Goal: Task Accomplishment & Management: Manage account settings

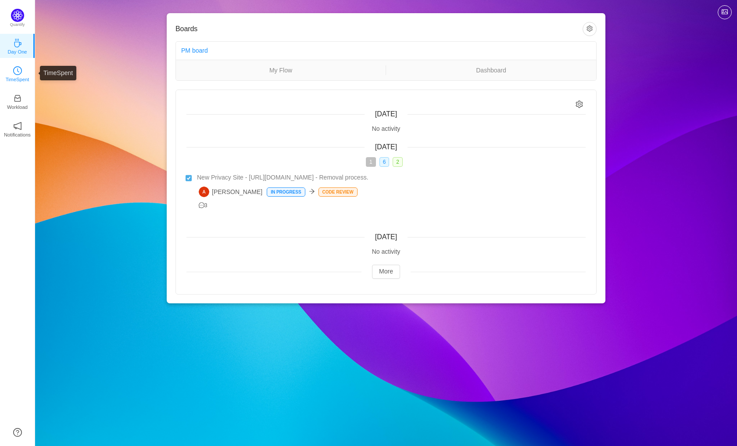
click at [14, 68] on icon "icon: clock-circle" at bounding box center [17, 70] width 9 height 9
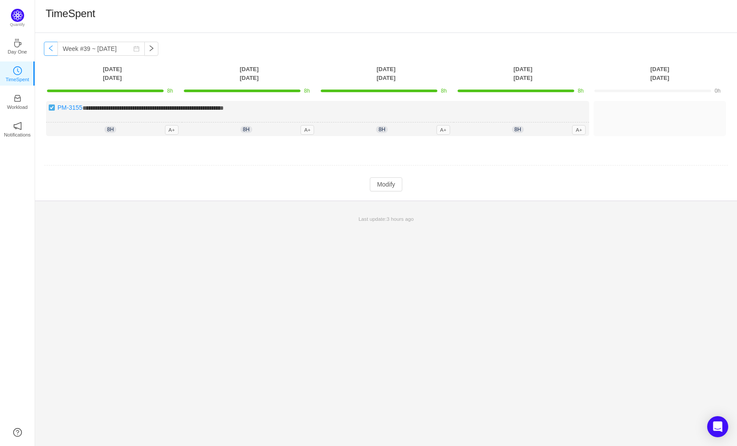
click at [54, 48] on button "button" at bounding box center [51, 49] width 14 height 14
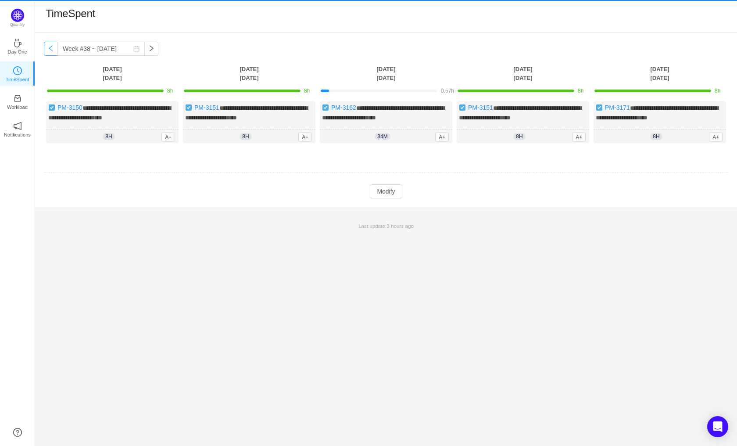
click at [54, 48] on button "button" at bounding box center [51, 49] width 14 height 14
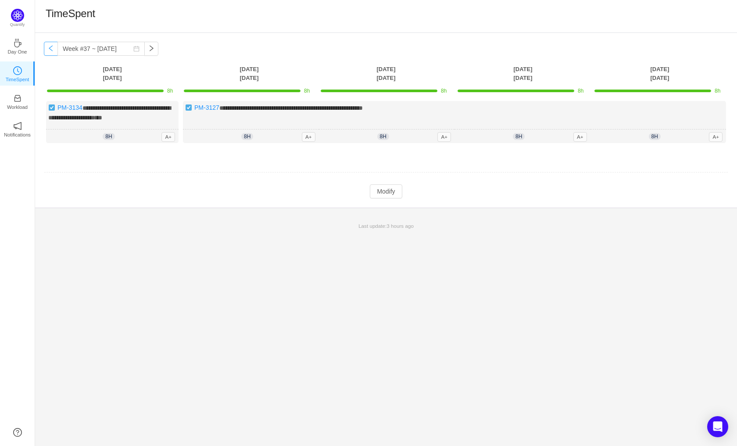
click at [54, 48] on button "button" at bounding box center [51, 49] width 14 height 14
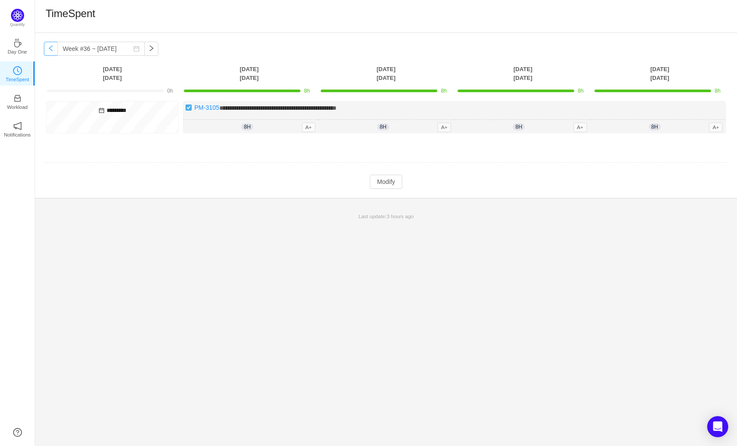
click at [54, 48] on button "button" at bounding box center [51, 49] width 14 height 14
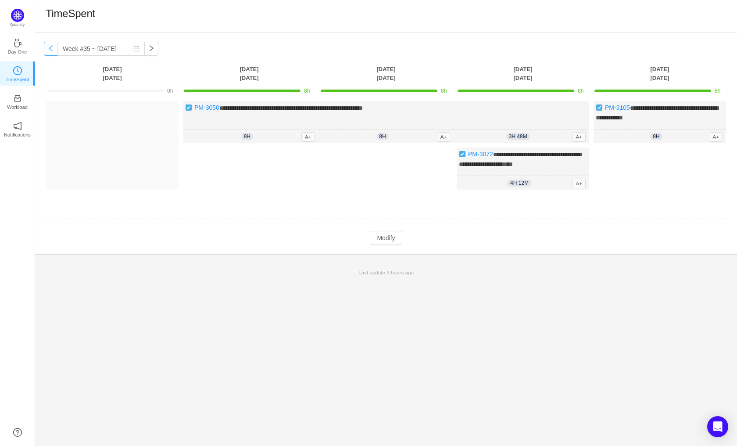
click at [54, 48] on button "button" at bounding box center [51, 49] width 14 height 14
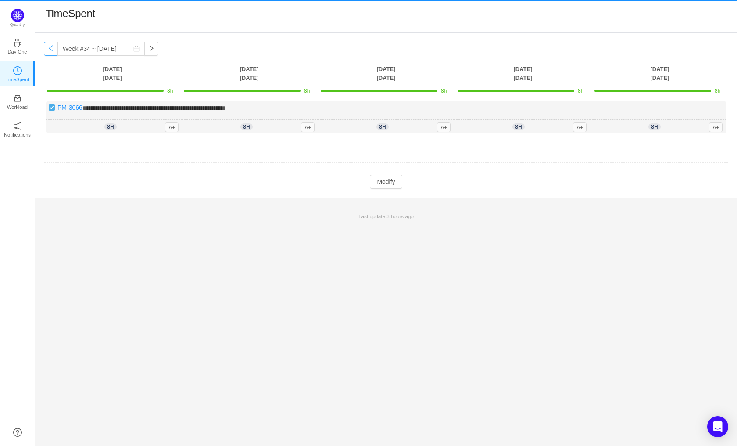
click at [54, 48] on button "button" at bounding box center [51, 49] width 14 height 14
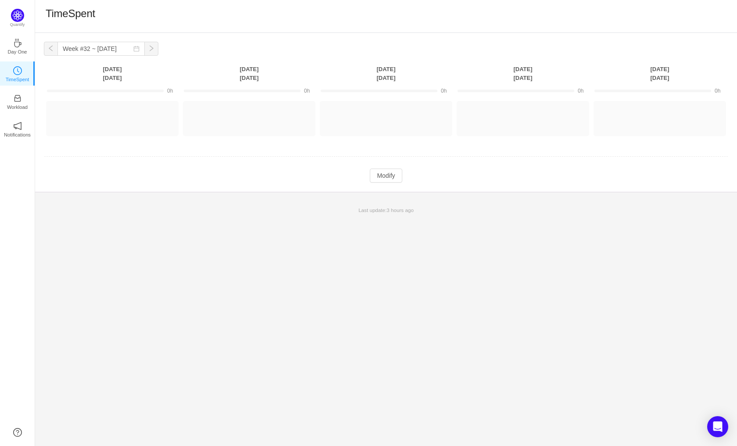
click at [54, 48] on button "button" at bounding box center [51, 49] width 14 height 14
click at [148, 50] on button "button" at bounding box center [151, 49] width 14 height 14
click at [53, 50] on button "button" at bounding box center [51, 49] width 14 height 14
type input "Week #31 ~ [DATE]"
click at [656, 117] on button "Log Time" at bounding box center [653, 115] width 49 height 14
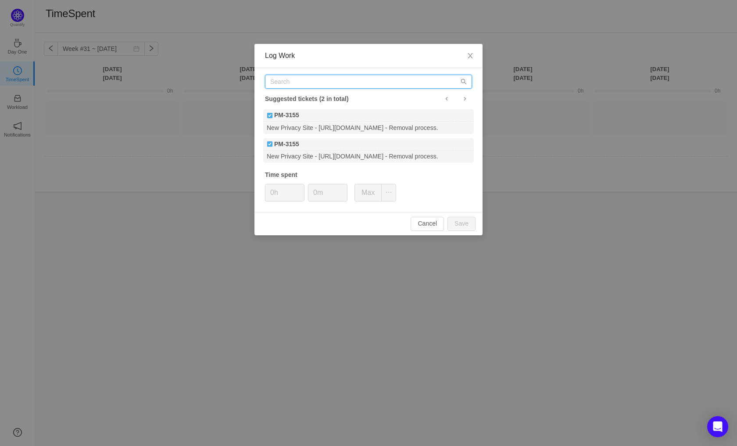
click at [285, 88] on input "text" at bounding box center [368, 82] width 207 height 14
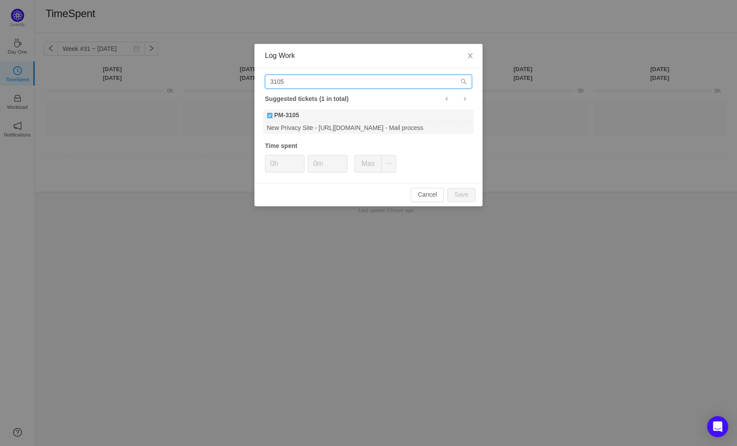
type input "3105"
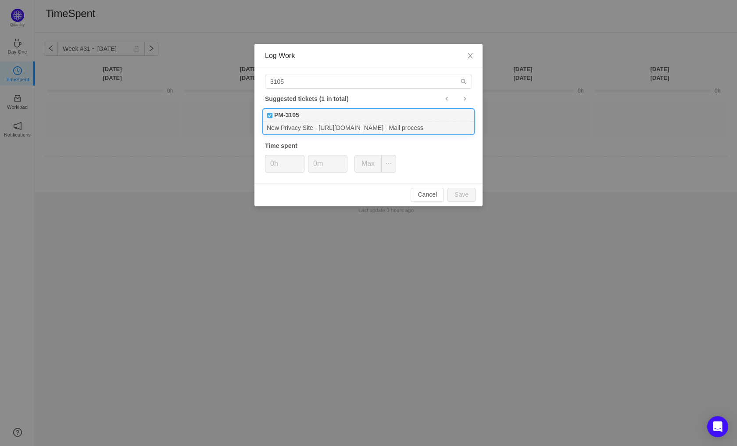
click at [303, 116] on div "PM-3105" at bounding box center [368, 115] width 211 height 12
click at [458, 197] on button "Save" at bounding box center [462, 195] width 28 height 14
type input "0h"
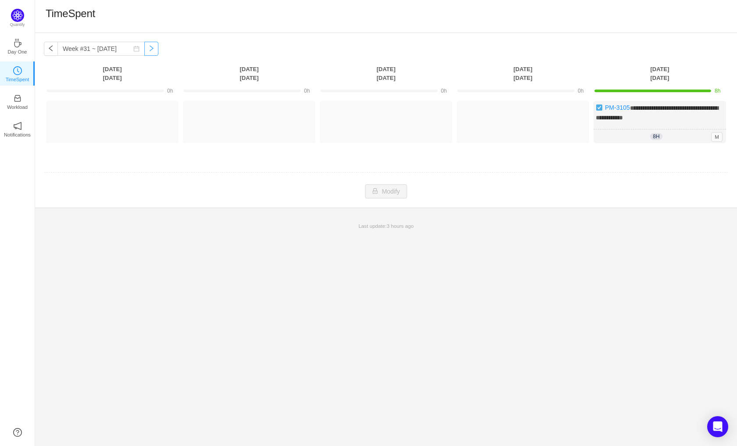
click at [144, 50] on button "button" at bounding box center [151, 49] width 14 height 14
type input "Week #32 ~ [DATE]"
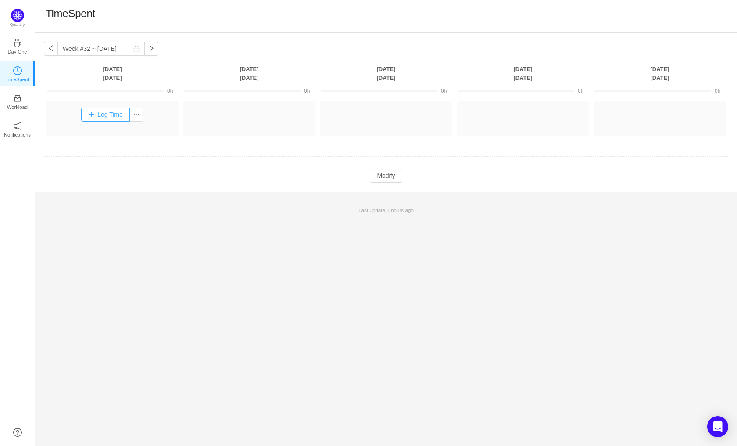
click at [105, 111] on button "Log Time" at bounding box center [105, 115] width 49 height 14
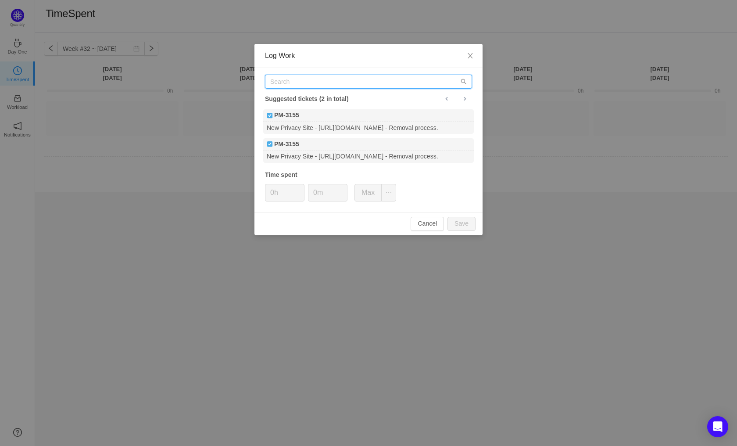
click at [320, 77] on input "text" at bounding box center [368, 82] width 207 height 14
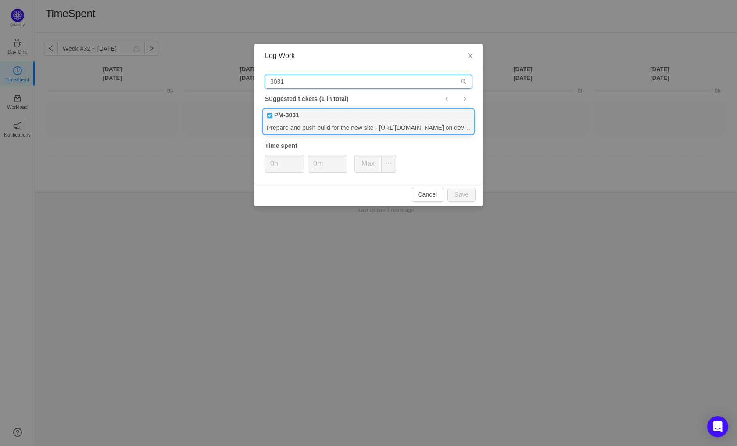
type input "3031"
click at [328, 126] on div "Prepare and push build for the new site - [URL][DOMAIN_NAME] on dev and product…" at bounding box center [368, 128] width 211 height 12
click at [455, 199] on button "Save" at bounding box center [462, 195] width 28 height 14
type input "0h"
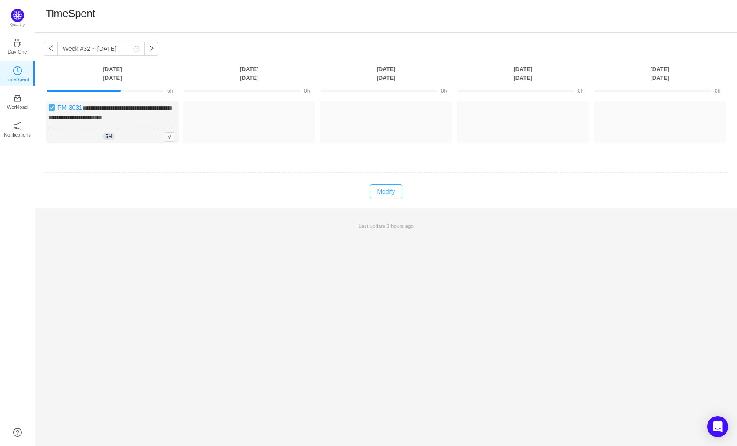
click at [385, 194] on button "Modify" at bounding box center [386, 191] width 32 height 14
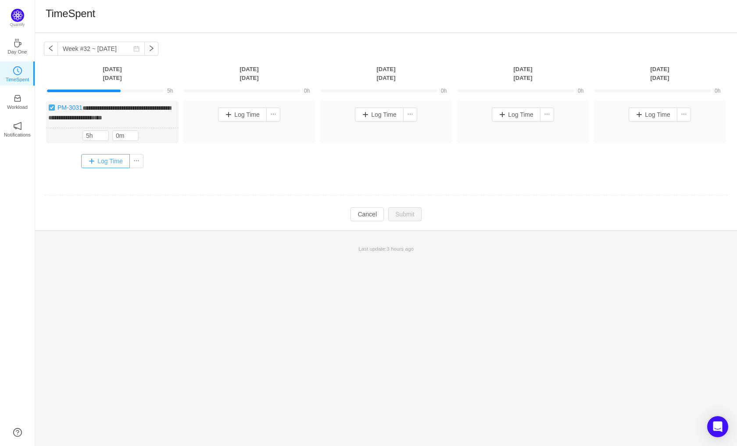
click at [102, 161] on button "Log Time" at bounding box center [105, 161] width 49 height 14
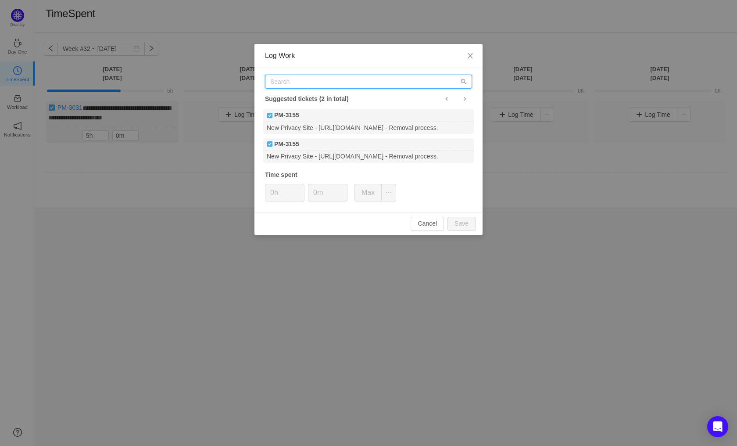
click at [314, 87] on input "text" at bounding box center [368, 82] width 207 height 14
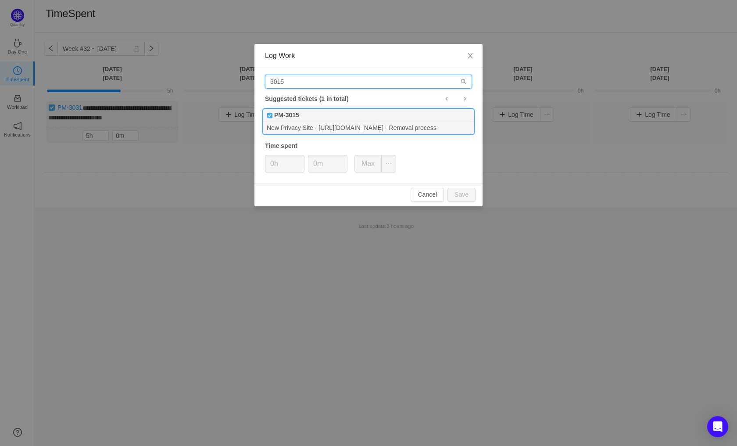
type input "3015"
click at [332, 119] on div "PM-3015" at bounding box center [368, 115] width 211 height 12
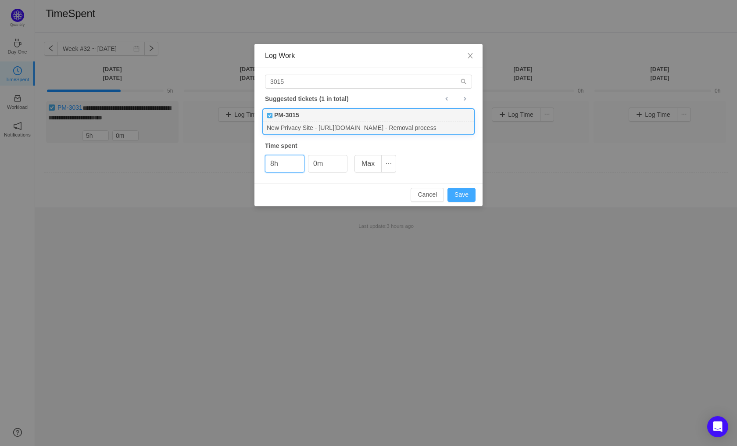
click at [469, 194] on button "Save" at bounding box center [462, 195] width 28 height 14
type input "0h"
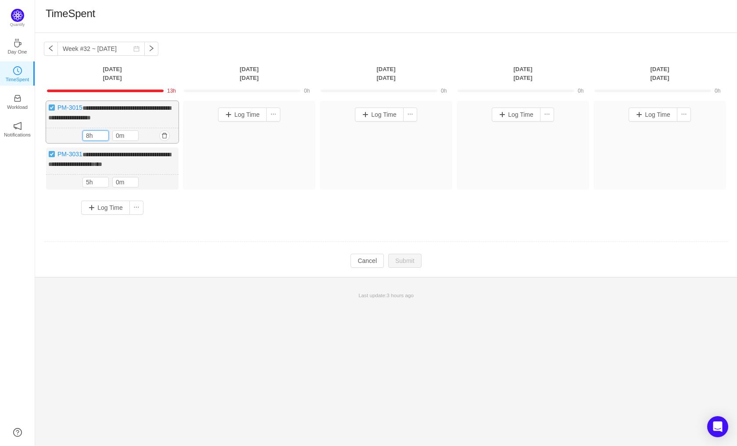
drag, startPoint x: 95, startPoint y: 136, endPoint x: 65, endPoint y: 134, distance: 30.8
click at [65, 134] on div "8h 8h 0m" at bounding box center [112, 135] width 133 height 15
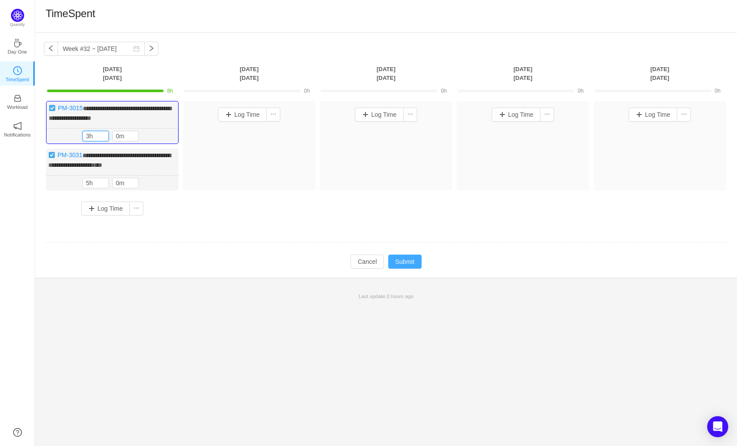
type input "3h"
click at [398, 257] on button "Submit" at bounding box center [404, 261] width 33 height 14
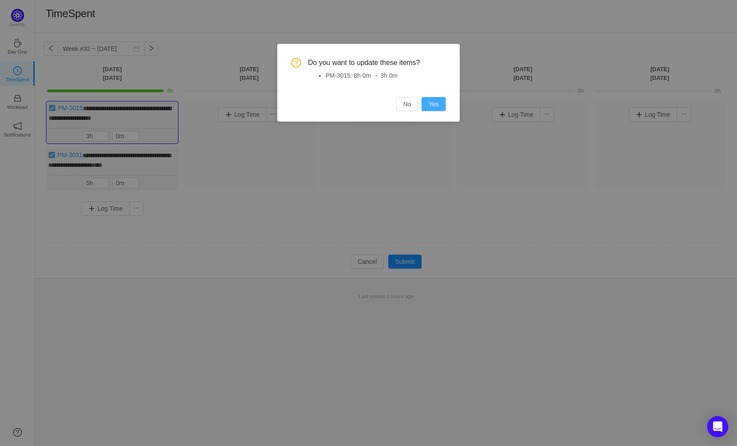
click at [435, 105] on button "Yes" at bounding box center [434, 104] width 24 height 14
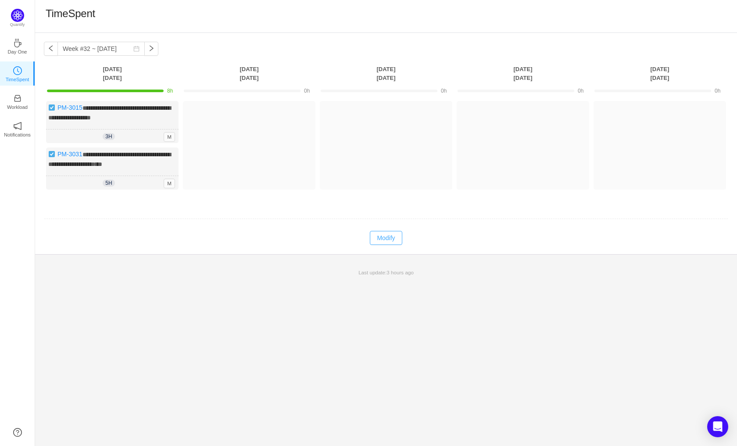
click at [395, 237] on button "Modify" at bounding box center [386, 238] width 32 height 14
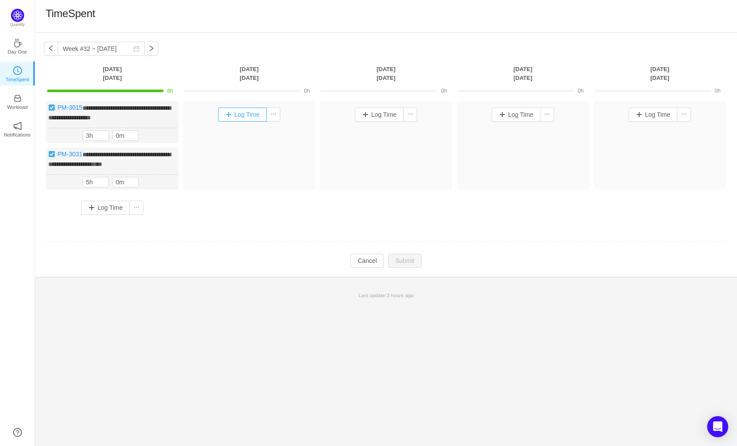
click at [246, 114] on button "Log Time" at bounding box center [242, 115] width 49 height 14
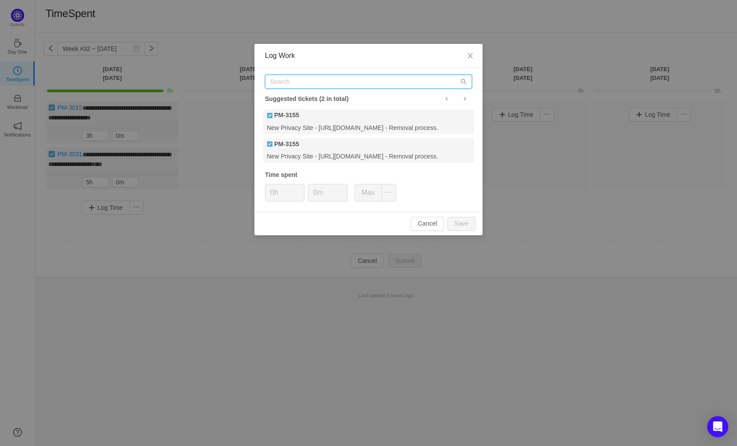
click at [307, 81] on input "text" at bounding box center [368, 82] width 207 height 14
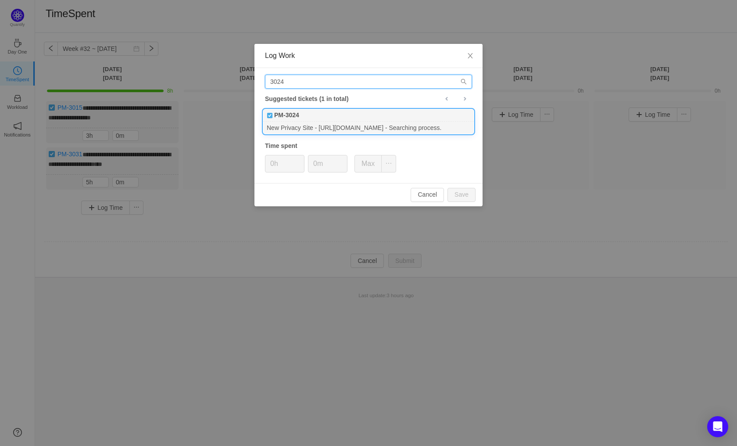
type input "3024"
click at [354, 118] on div "PM-3024" at bounding box center [368, 115] width 211 height 12
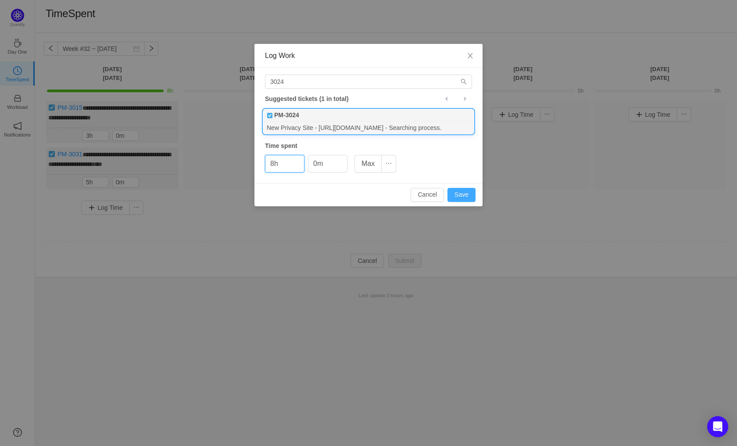
click at [464, 190] on button "Save" at bounding box center [462, 195] width 28 height 14
type input "0h"
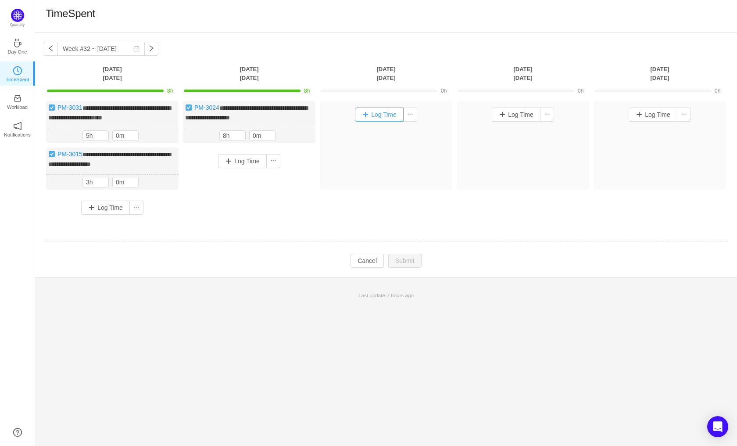
click at [387, 117] on button "Log Time" at bounding box center [379, 115] width 49 height 14
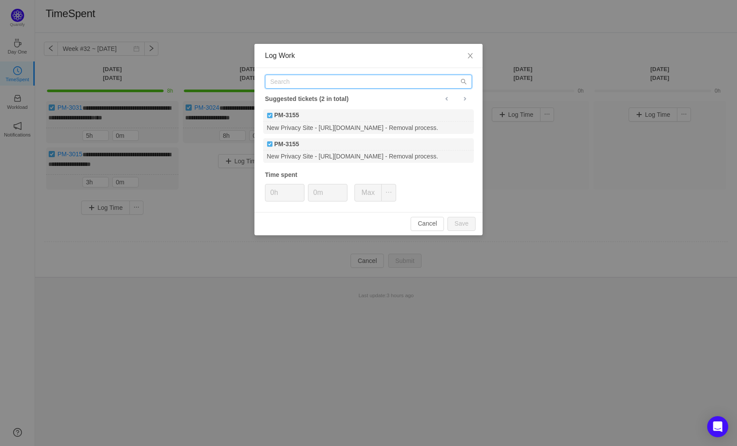
click at [313, 78] on input "text" at bounding box center [368, 82] width 207 height 14
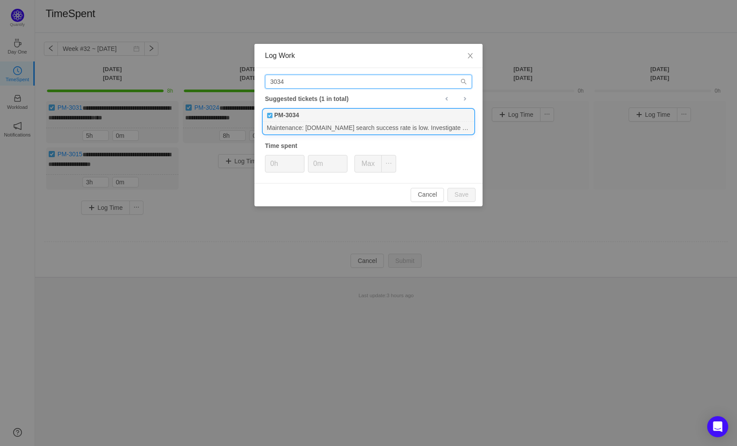
type input "3034"
click at [337, 116] on div "PM-3034" at bounding box center [368, 115] width 211 height 12
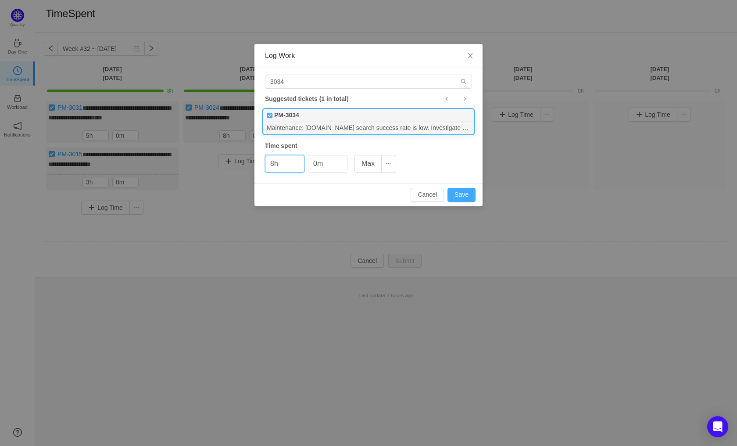
click at [458, 193] on button "Save" at bounding box center [462, 195] width 28 height 14
type input "0h"
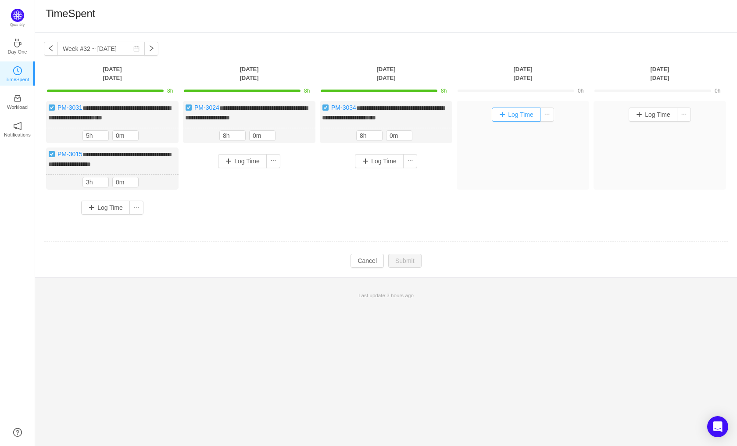
click at [526, 113] on button "Log Time" at bounding box center [516, 115] width 49 height 14
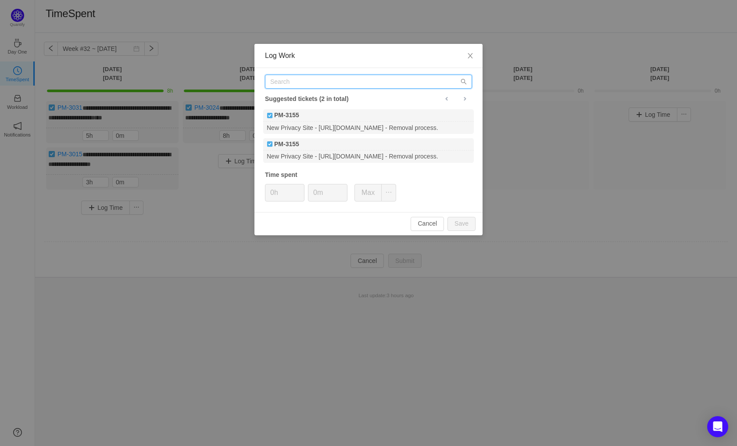
click at [344, 84] on input "text" at bounding box center [368, 82] width 207 height 14
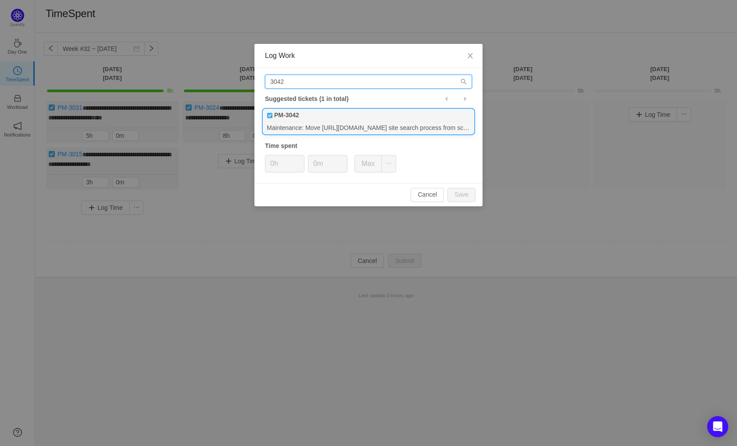
type input "3042"
click at [340, 120] on div "PM-3042" at bounding box center [368, 115] width 211 height 12
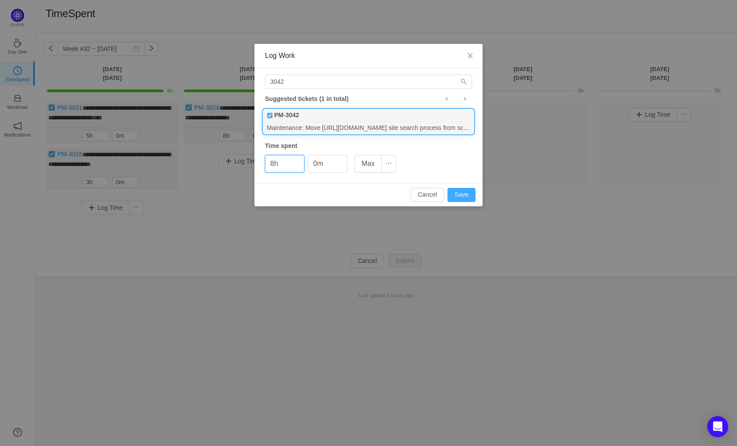
click at [459, 193] on button "Save" at bounding box center [462, 195] width 28 height 14
type input "0h"
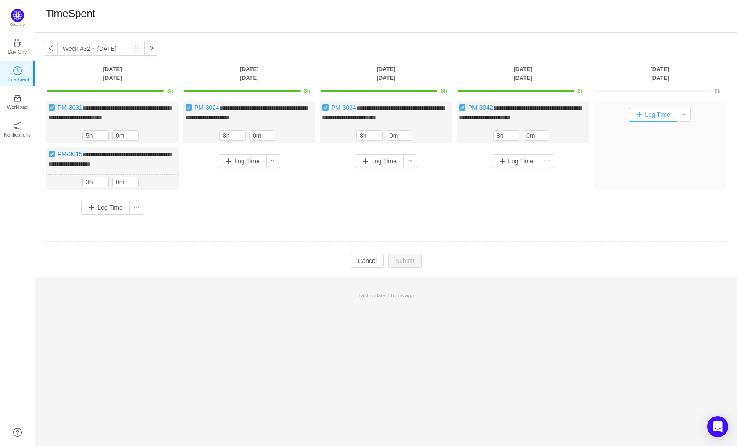
click at [655, 114] on button "Log Time" at bounding box center [653, 115] width 49 height 14
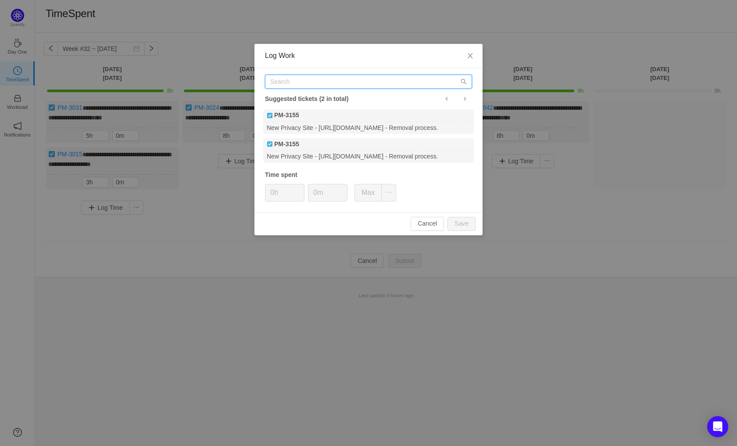
click at [296, 76] on input "text" at bounding box center [368, 82] width 207 height 14
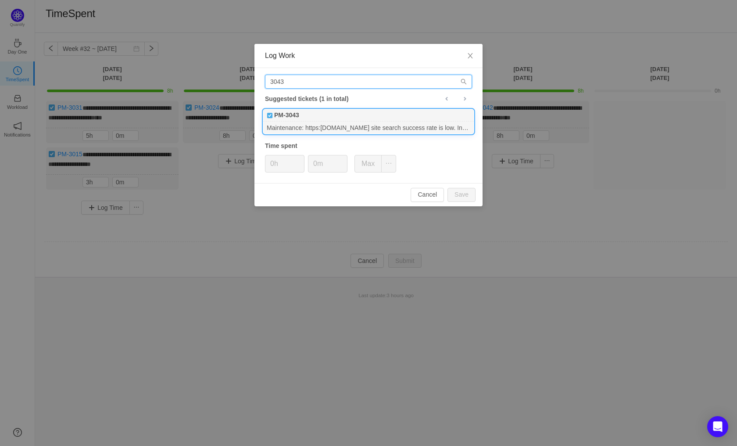
type input "3043"
click at [316, 112] on div "PM-3043" at bounding box center [368, 115] width 211 height 12
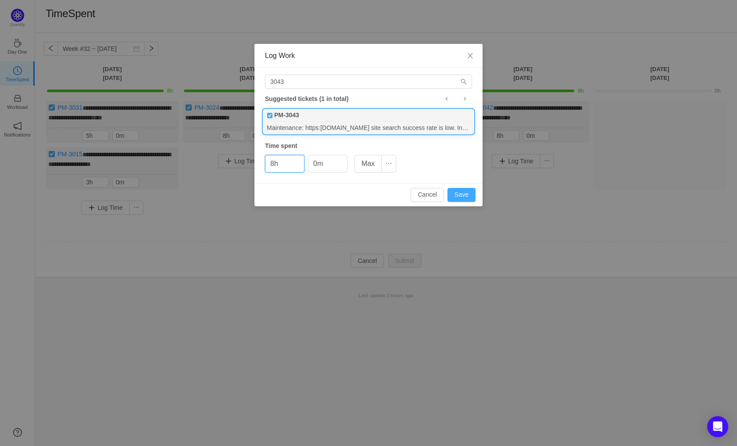
click at [464, 192] on button "Save" at bounding box center [462, 195] width 28 height 14
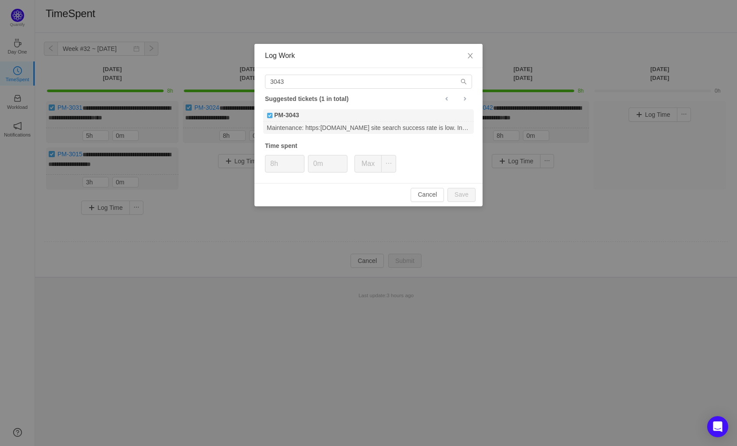
type input "0h"
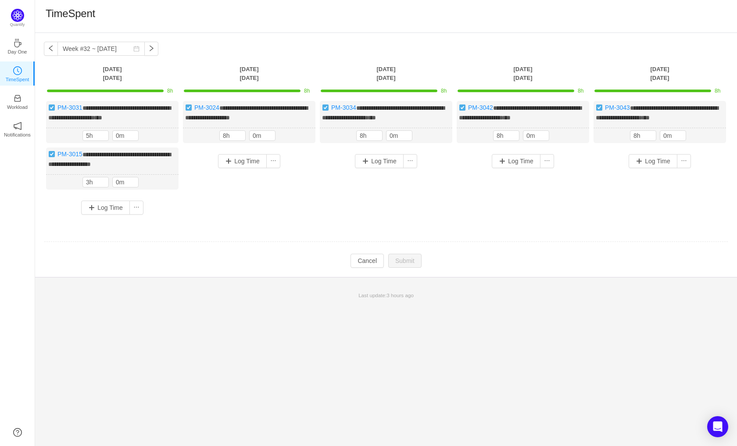
click at [550, 221] on div "**********" at bounding box center [386, 161] width 685 height 120
click at [144, 52] on button "button" at bounding box center [151, 49] width 14 height 14
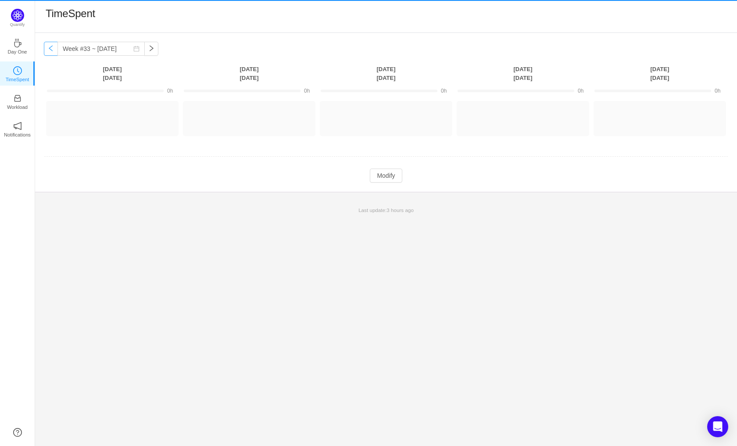
click at [52, 51] on button "button" at bounding box center [51, 49] width 14 height 14
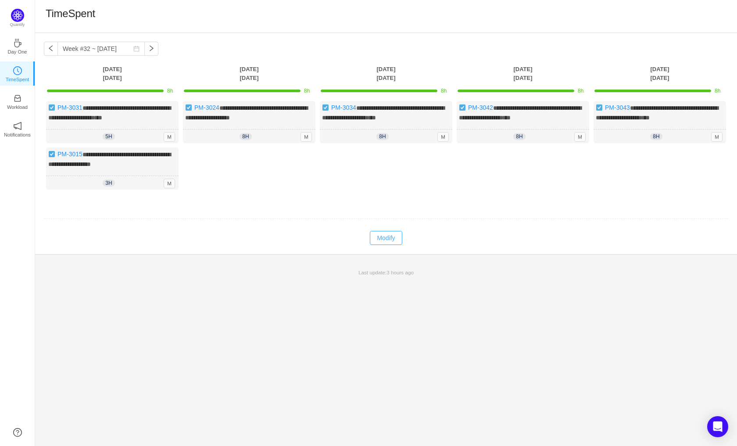
click at [377, 242] on button "Modify" at bounding box center [386, 238] width 32 height 14
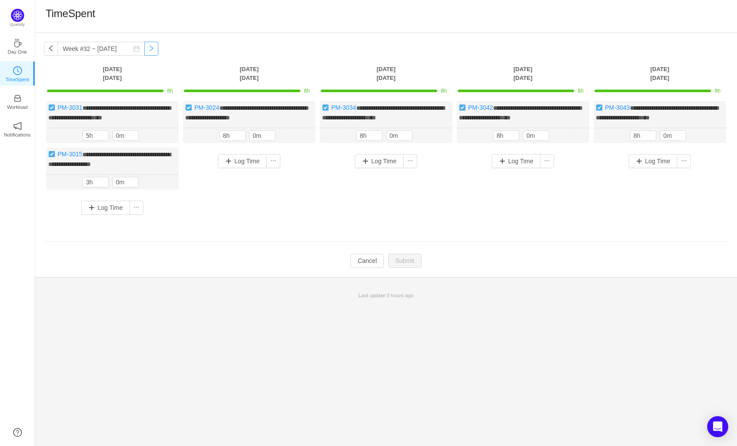
click at [144, 49] on button "button" at bounding box center [151, 49] width 14 height 14
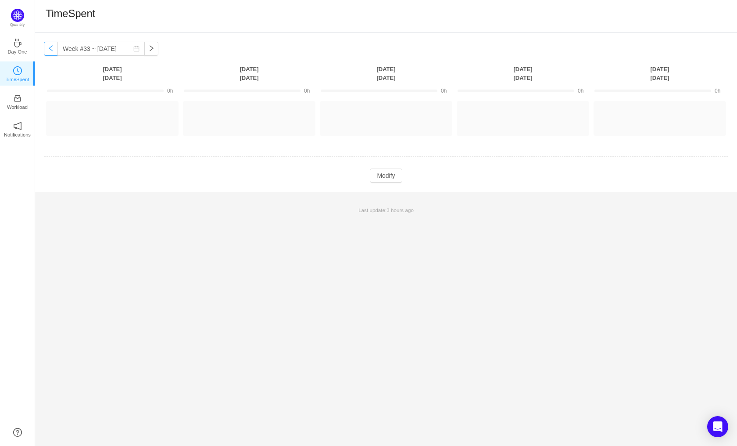
click at [53, 45] on button "button" at bounding box center [51, 49] width 14 height 14
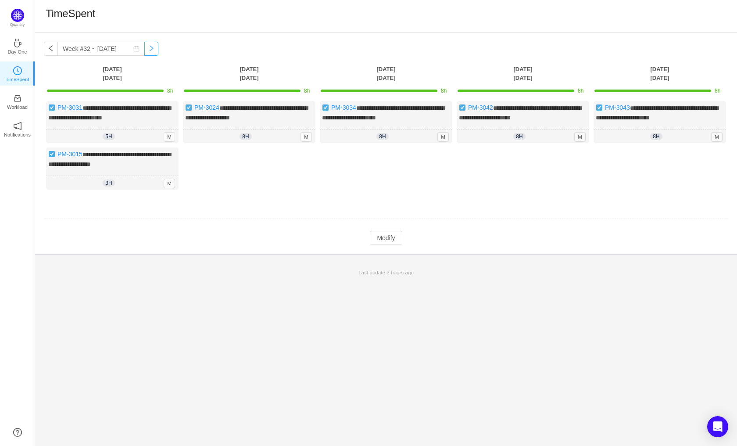
click at [144, 53] on button "button" at bounding box center [151, 49] width 14 height 14
type input "Week #33 ~ [DATE]"
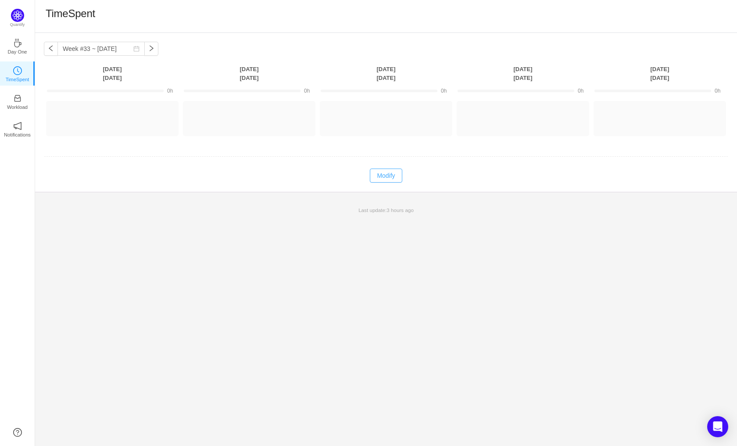
click at [391, 176] on button "Modify" at bounding box center [386, 175] width 32 height 14
click at [104, 115] on button "Log Time" at bounding box center [105, 115] width 49 height 14
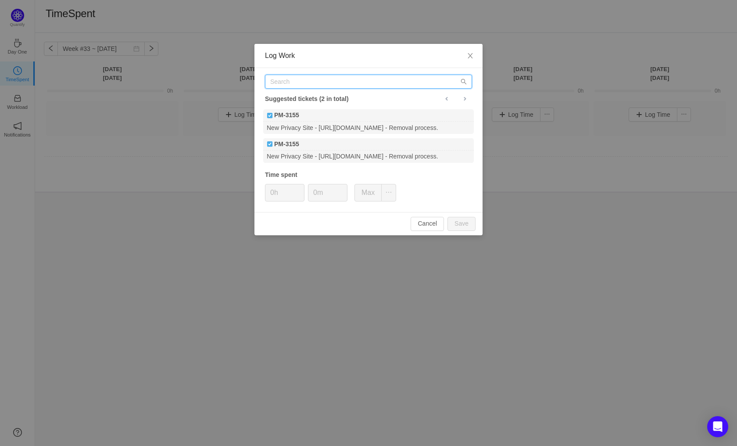
click at [288, 86] on input "text" at bounding box center [368, 82] width 207 height 14
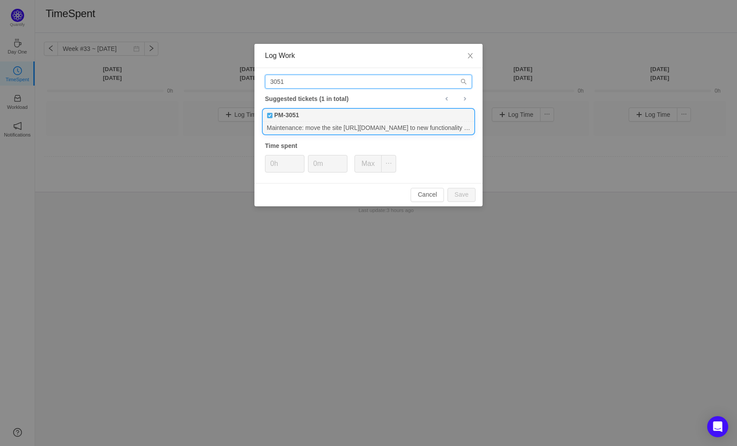
type input "3051"
click at [346, 116] on div "PM-3051" at bounding box center [368, 115] width 211 height 12
click at [461, 186] on div "Cancel Save" at bounding box center [368, 194] width 228 height 23
click at [460, 197] on button "Save" at bounding box center [462, 195] width 28 height 14
type input "0h"
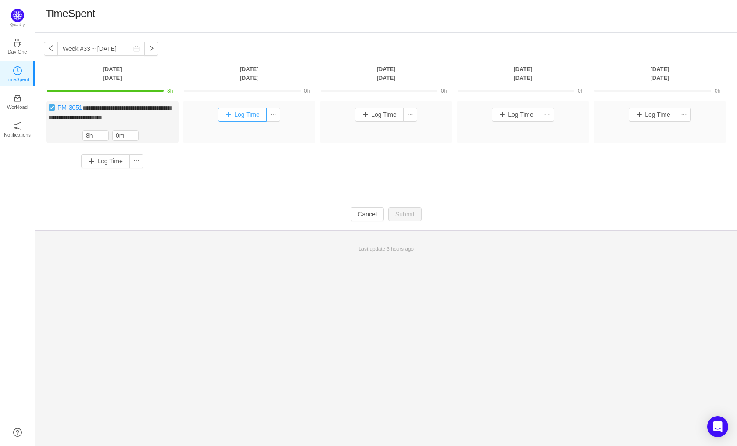
click at [246, 114] on button "Log Time" at bounding box center [242, 115] width 49 height 14
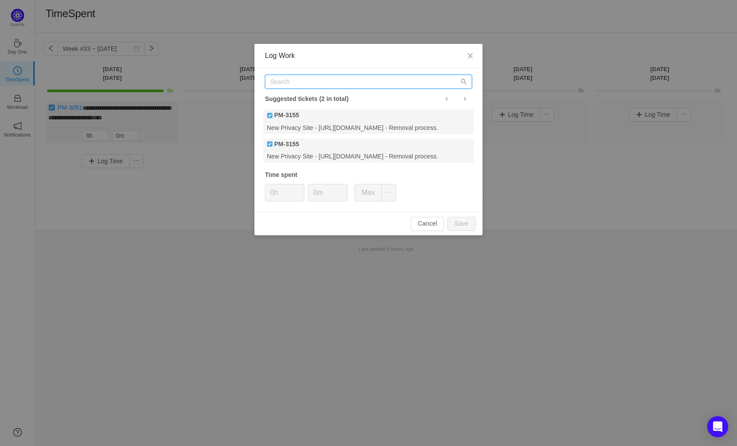
click at [304, 82] on input "text" at bounding box center [368, 82] width 207 height 14
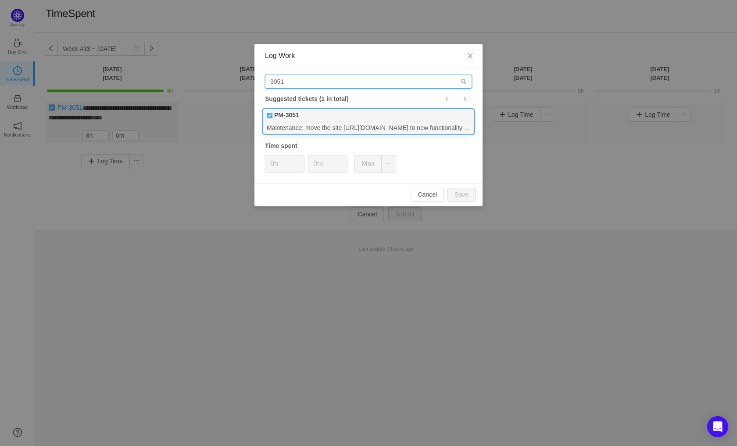
type input "3051"
click at [299, 124] on div "Maintenance: move the site [URL][DOMAIN_NAME] to new functionality to bypass Cl…" at bounding box center [368, 128] width 211 height 12
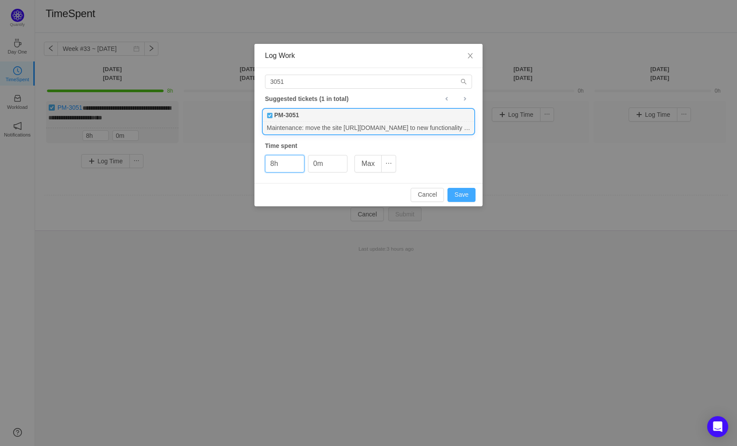
click at [458, 192] on button "Save" at bounding box center [462, 195] width 28 height 14
type input "0h"
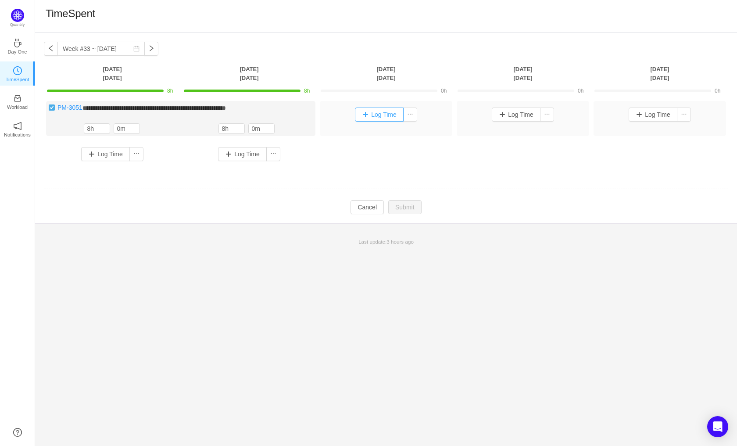
click at [388, 115] on button "Log Time" at bounding box center [379, 115] width 49 height 14
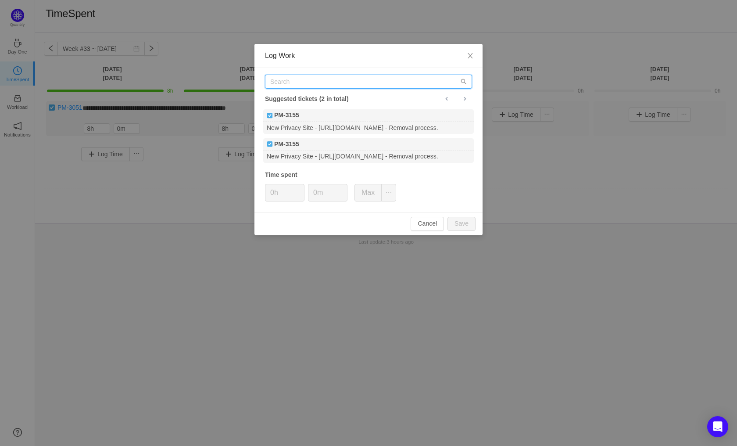
click at [316, 83] on input "text" at bounding box center [368, 82] width 207 height 14
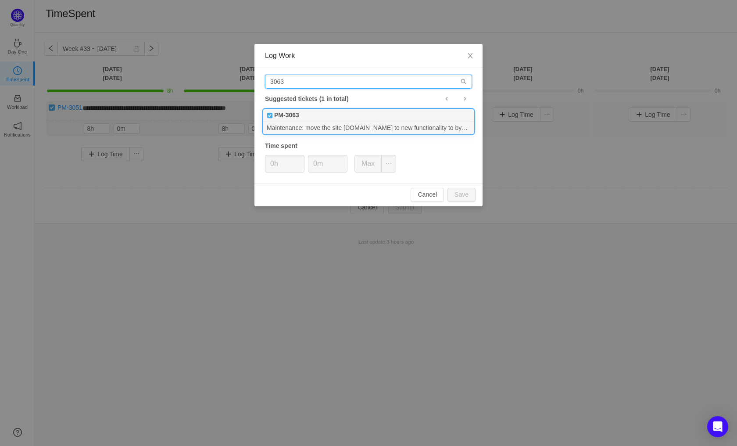
type input "3063"
click at [397, 127] on div "Maintenance: move the site [DOMAIN_NAME] to new functionality to bypass Cloudfl…" at bounding box center [368, 128] width 211 height 12
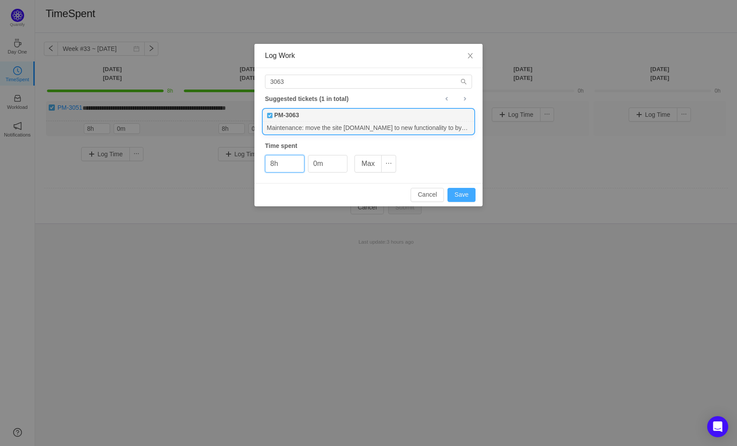
click at [469, 195] on button "Save" at bounding box center [462, 195] width 28 height 14
type input "0h"
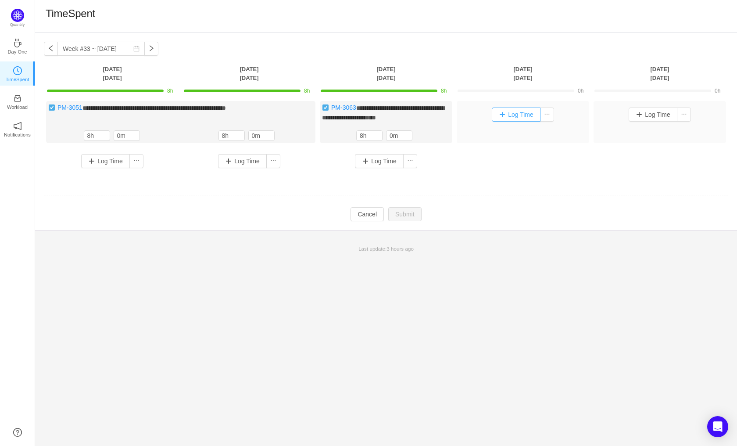
click at [516, 115] on button "Log Time" at bounding box center [516, 115] width 49 height 14
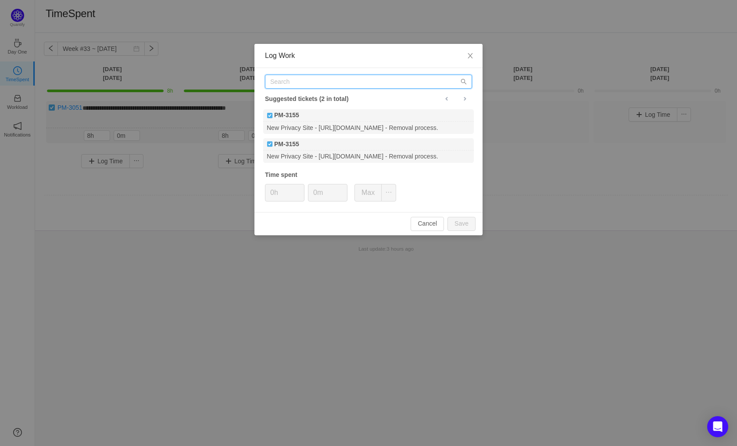
click at [304, 86] on input "text" at bounding box center [368, 82] width 207 height 14
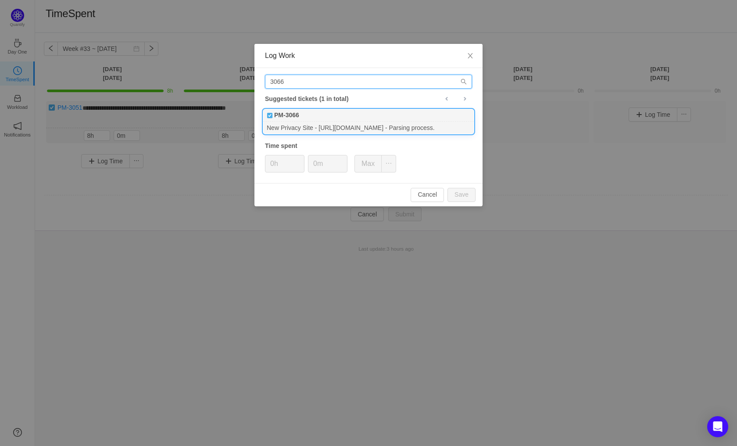
type input "3066"
click at [363, 125] on div "New Privacy Site - [URL][DOMAIN_NAME] - Parsing process." at bounding box center [368, 128] width 211 height 12
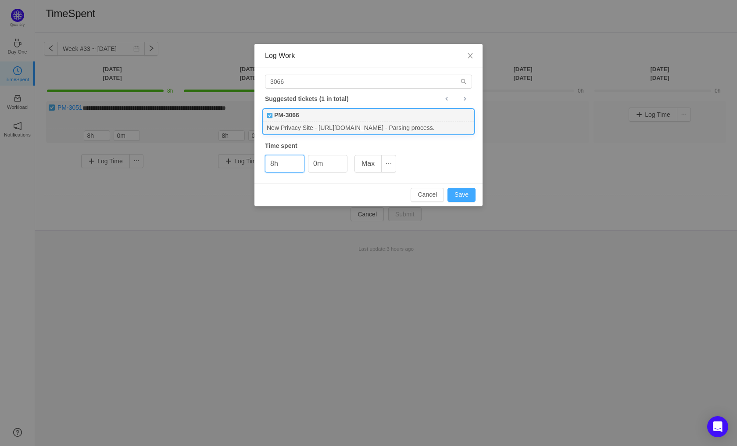
click at [465, 196] on button "Save" at bounding box center [462, 195] width 28 height 14
type input "0h"
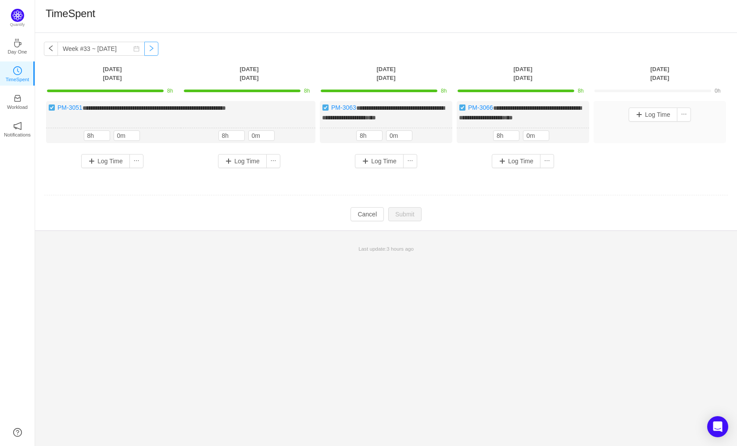
click at [144, 52] on button "button" at bounding box center [151, 49] width 14 height 14
type input "Week #34 ~ [DATE]"
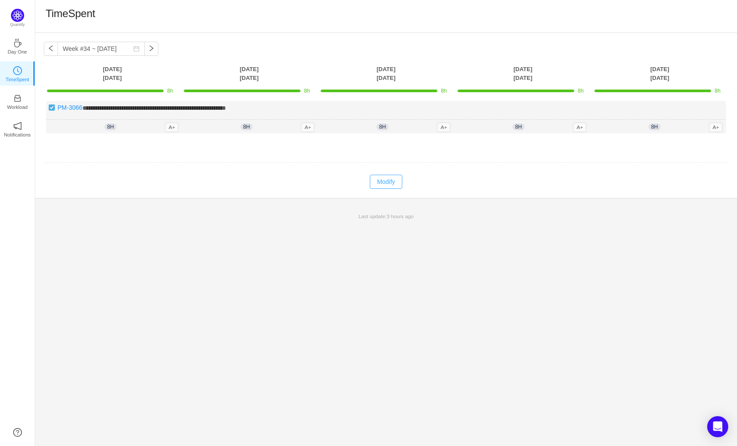
click at [381, 181] on button "Modify" at bounding box center [386, 182] width 32 height 14
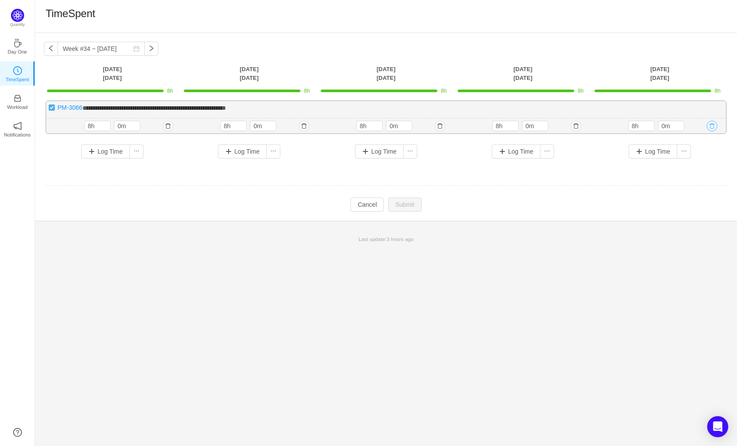
click at [711, 126] on button "button" at bounding box center [712, 126] width 11 height 11
click at [702, 164] on button "Yes" at bounding box center [702, 163] width 17 height 11
click at [659, 116] on button "Log Time" at bounding box center [653, 115] width 49 height 14
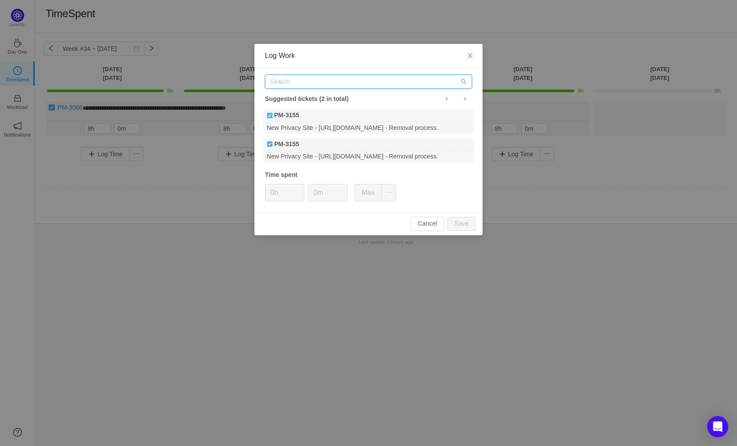
click at [314, 83] on input "text" at bounding box center [368, 82] width 207 height 14
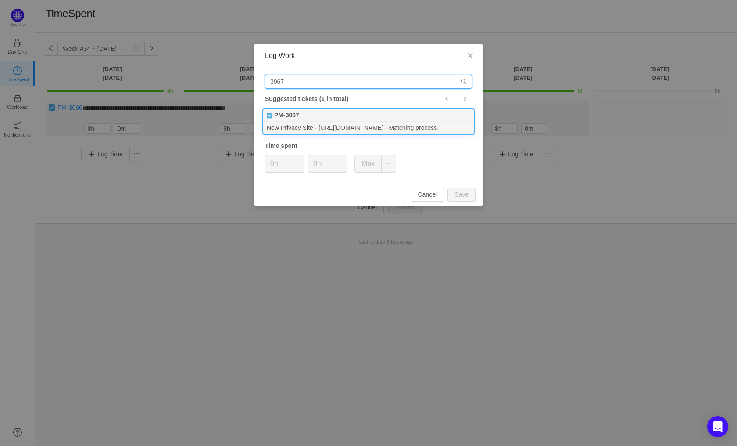
type input "3067"
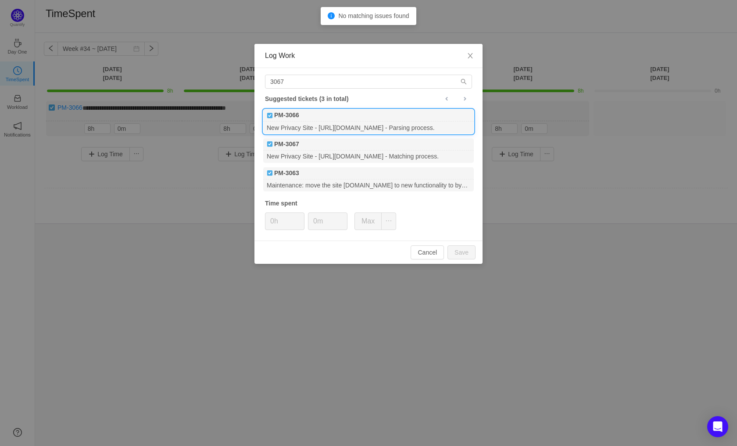
click at [396, 118] on div "PM-3066" at bounding box center [368, 115] width 211 height 12
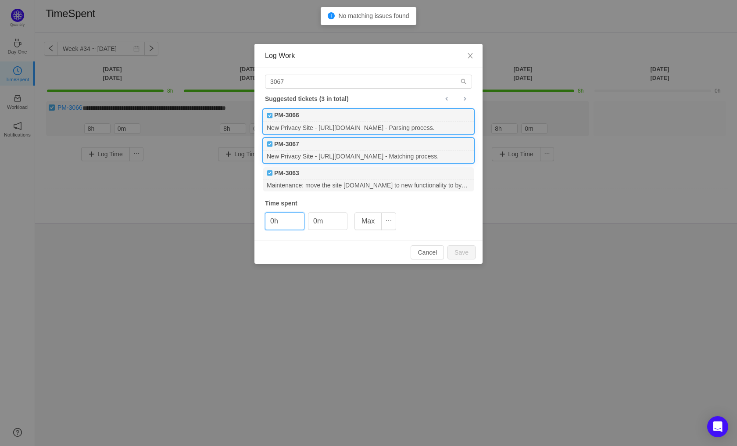
click at [303, 145] on div "PM-3067" at bounding box center [368, 144] width 211 height 12
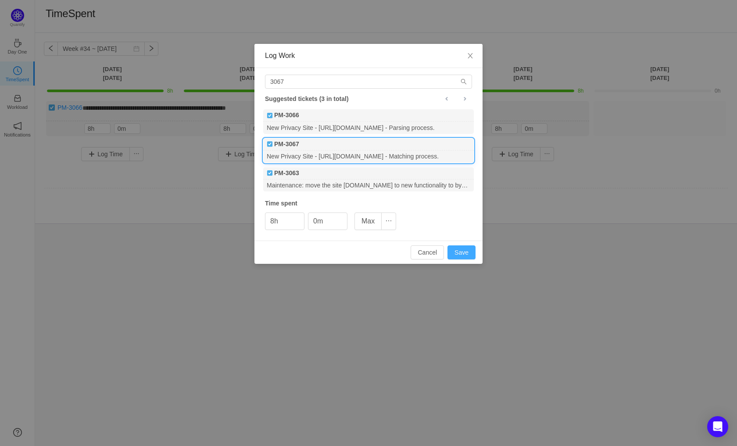
click at [459, 252] on button "Save" at bounding box center [462, 252] width 28 height 14
type input "0h"
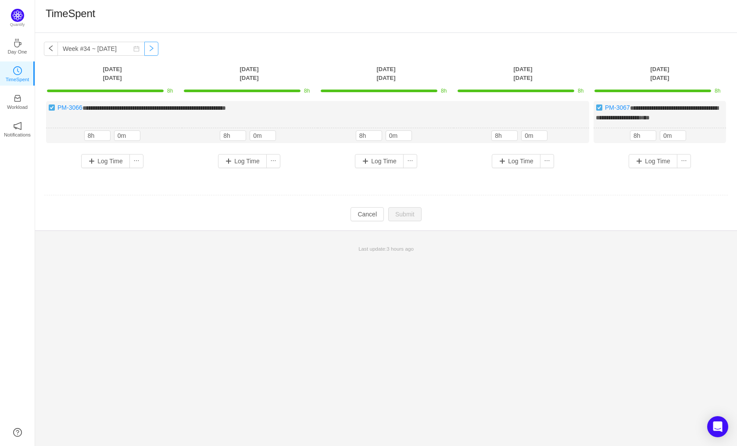
click at [146, 49] on button "button" at bounding box center [151, 49] width 14 height 14
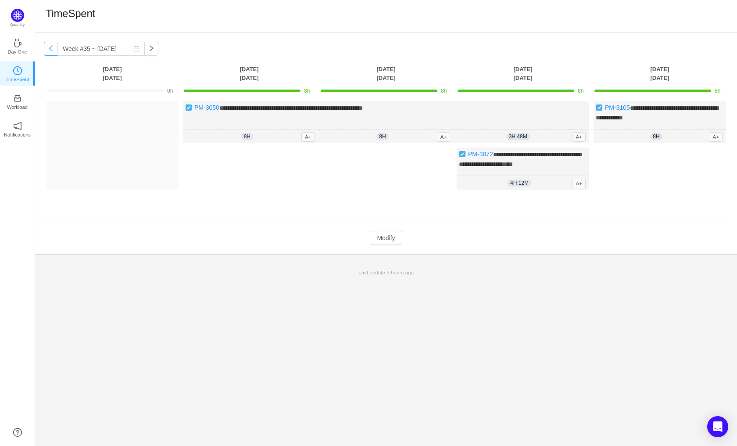
click at [52, 54] on button "button" at bounding box center [51, 49] width 14 height 14
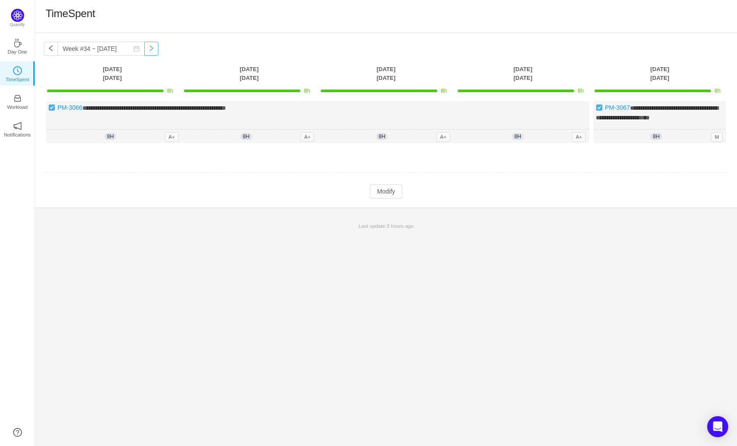
click at [144, 52] on button "button" at bounding box center [151, 49] width 14 height 14
type input "Week #35 ~ [DATE]"
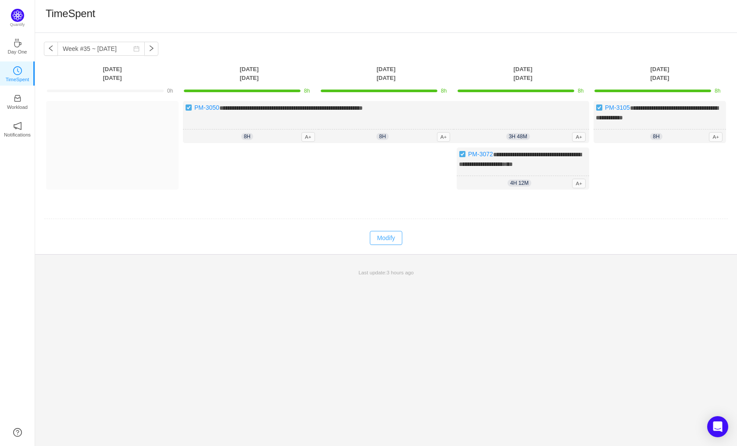
click at [389, 235] on button "Modify" at bounding box center [386, 238] width 32 height 14
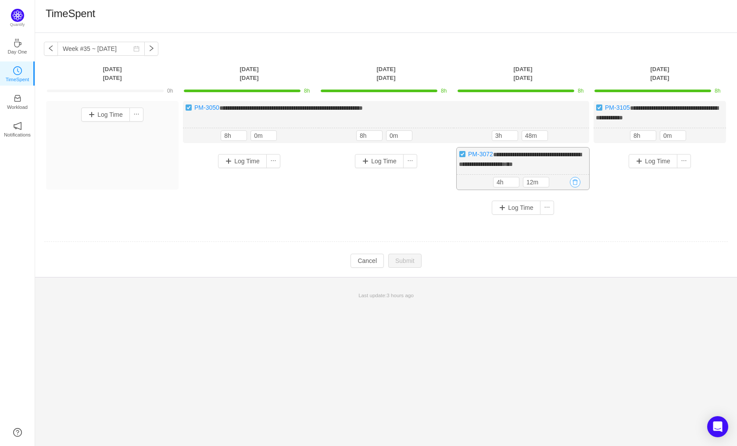
click at [575, 179] on button "button" at bounding box center [575, 182] width 11 height 11
click at [568, 219] on button "Yes" at bounding box center [565, 218] width 17 height 11
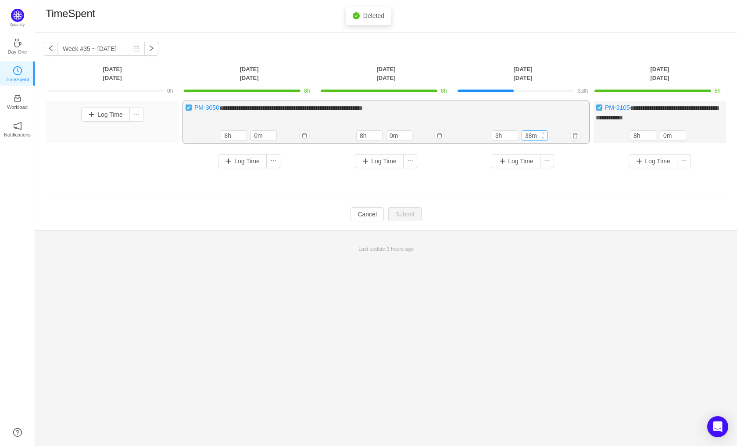
click at [544, 135] on span "Decrease Value" at bounding box center [542, 138] width 9 height 6
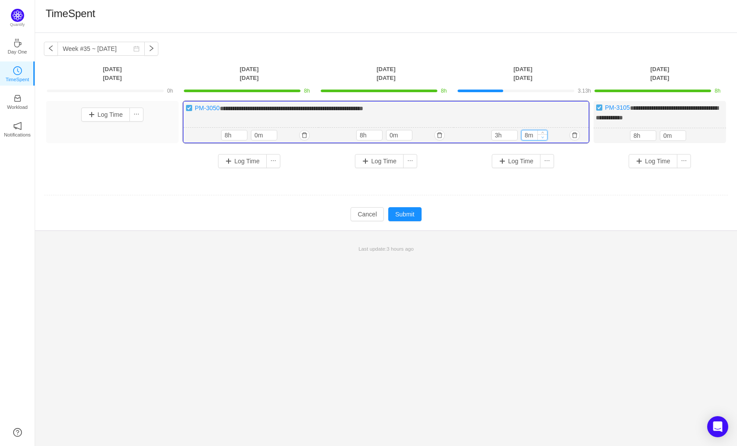
type input "0m"
click at [544, 136] on icon "icon: down" at bounding box center [542, 137] width 3 height 3
type input "8h"
click at [513, 133] on icon "icon: up" at bounding box center [513, 133] width 3 height 3
click at [410, 216] on button "Submit" at bounding box center [404, 214] width 33 height 14
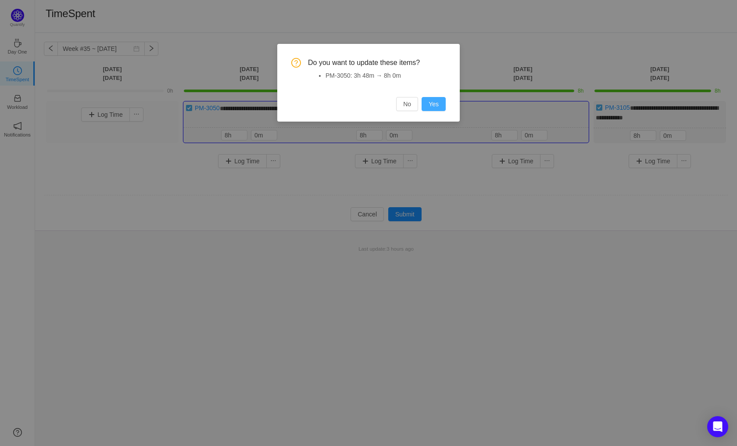
click at [441, 108] on button "Yes" at bounding box center [434, 104] width 24 height 14
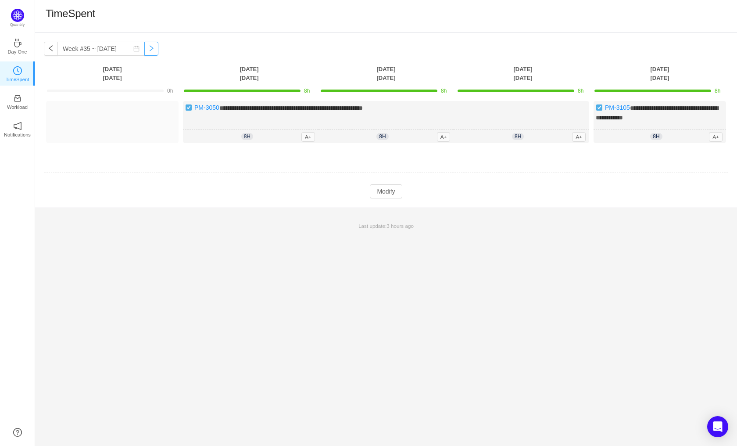
click at [144, 45] on button "button" at bounding box center [151, 49] width 14 height 14
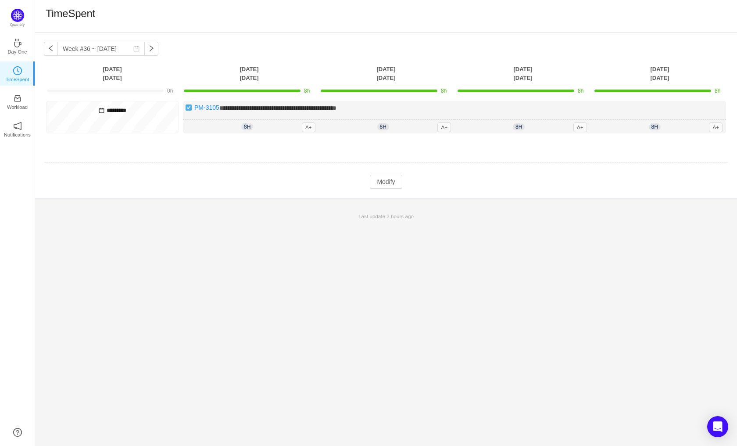
click at [540, 259] on div "**********" at bounding box center [386, 239] width 702 height 413
drag, startPoint x: 142, startPoint y: 52, endPoint x: 144, endPoint y: 57, distance: 5.1
click at [144, 52] on button "button" at bounding box center [151, 49] width 14 height 14
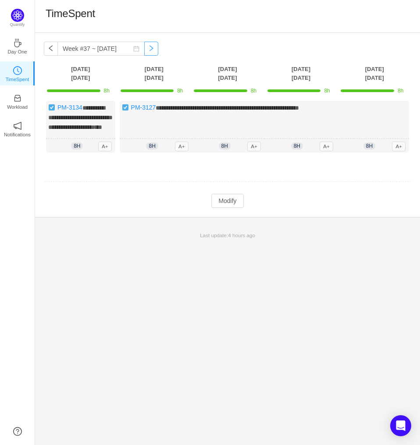
click at [144, 50] on button "button" at bounding box center [151, 49] width 14 height 14
type input "Week #38 ~ [DATE]"
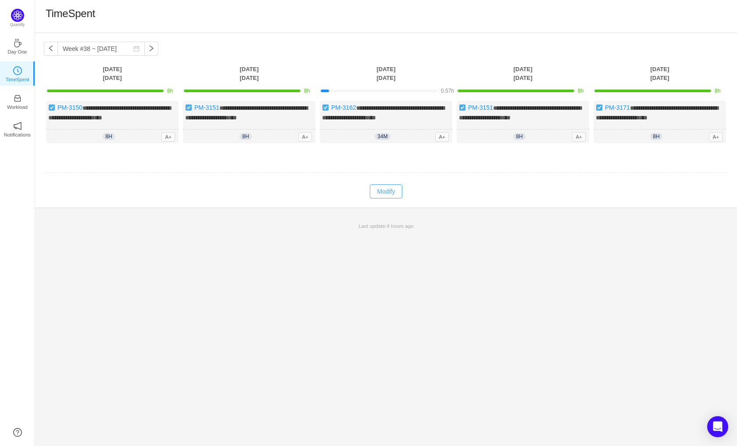
click at [384, 198] on button "Modify" at bounding box center [386, 191] width 32 height 14
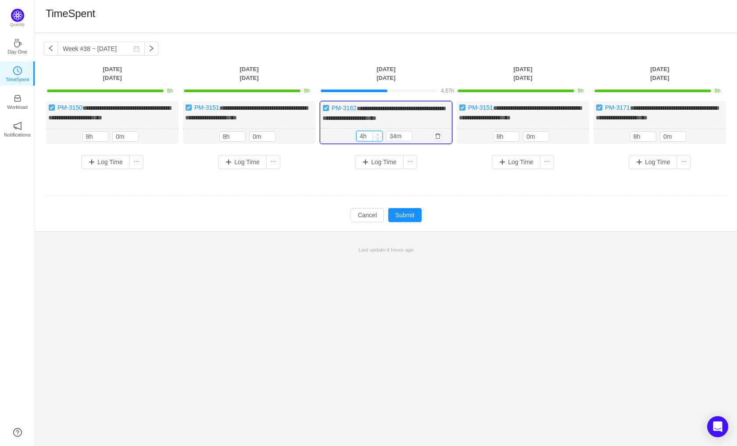
type input "5h"
click at [378, 136] on icon "icon: up" at bounding box center [377, 134] width 3 height 3
type input "0m"
click at [406, 140] on icon "icon: down" at bounding box center [407, 137] width 3 height 3
type input "8h"
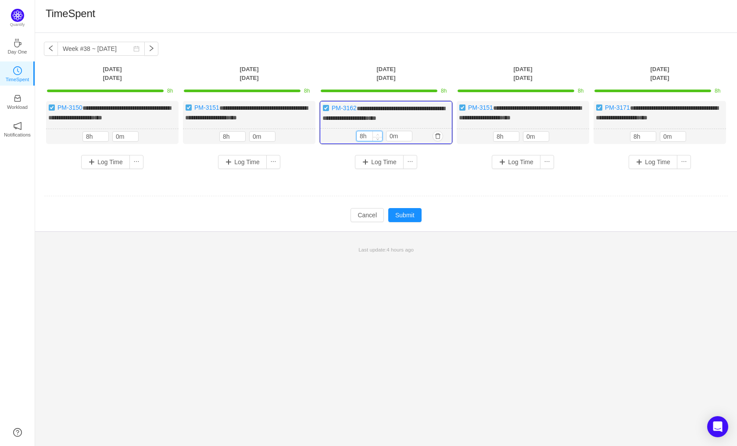
click at [376, 137] on span "Increase Value" at bounding box center [377, 134] width 9 height 6
click at [399, 215] on button "Submit" at bounding box center [404, 215] width 33 height 14
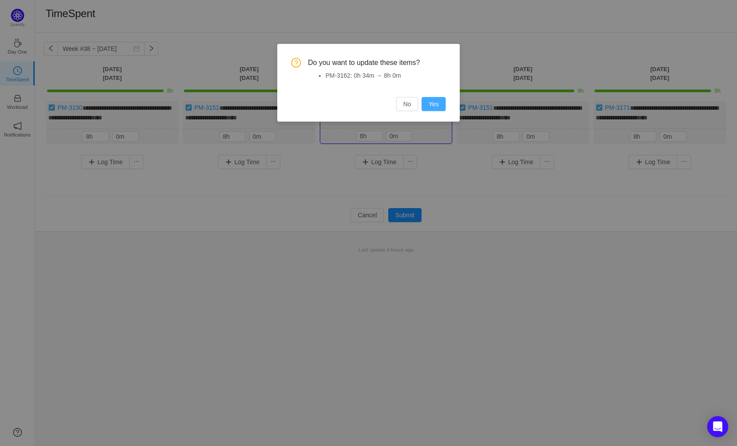
click at [434, 105] on button "Yes" at bounding box center [434, 104] width 24 height 14
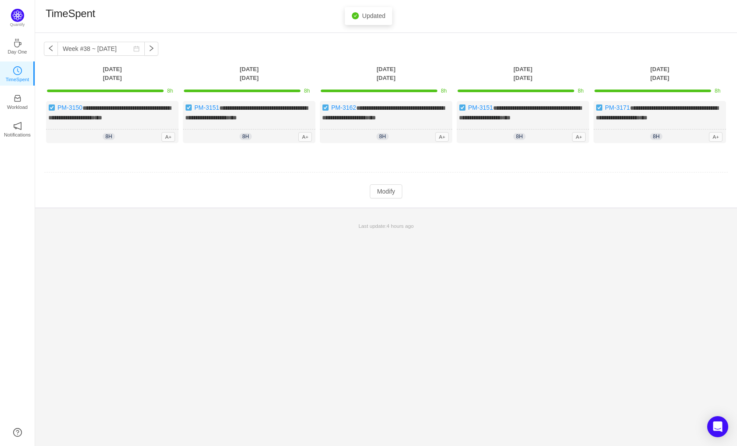
click at [476, 219] on footer "Last update: 4 hours ago" at bounding box center [386, 222] width 702 height 28
click at [145, 47] on button "button" at bounding box center [151, 49] width 14 height 14
type input "Week #39 ~ [DATE]"
